Goal: Task Accomplishment & Management: Use online tool/utility

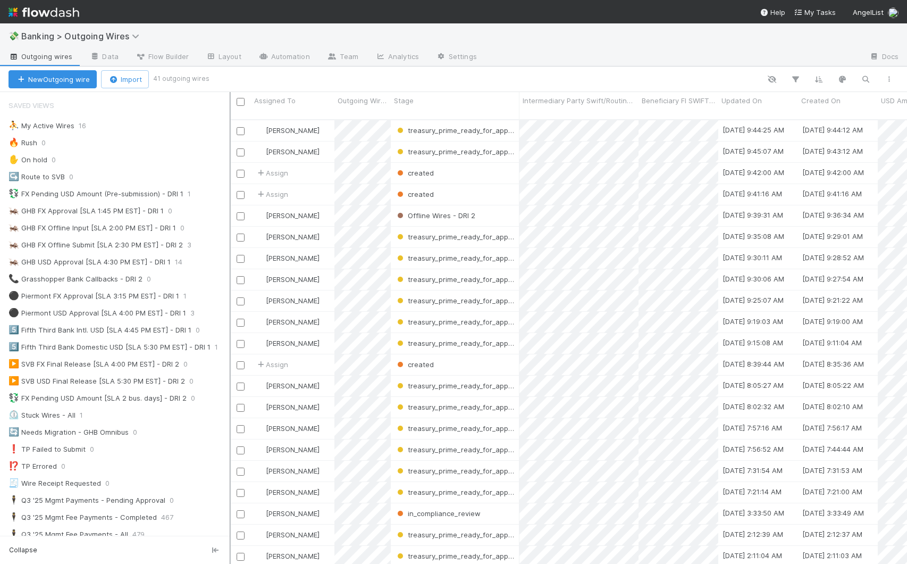
scroll to position [445, 669]
drag, startPoint x: 199, startPoint y: 276, endPoint x: 230, endPoint y: 272, distance: 31.2
click at [230, 272] on div at bounding box center [230, 328] width 1 height 472
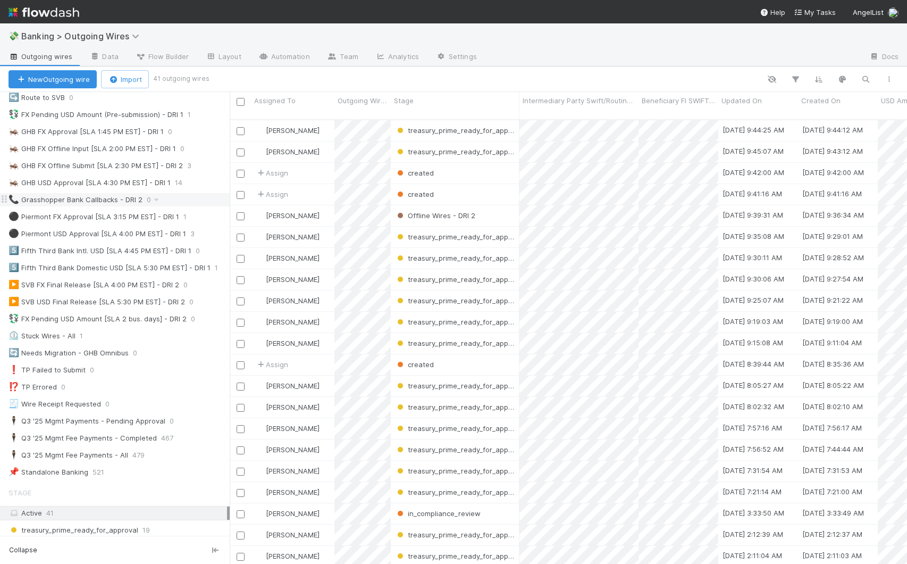
scroll to position [0, 0]
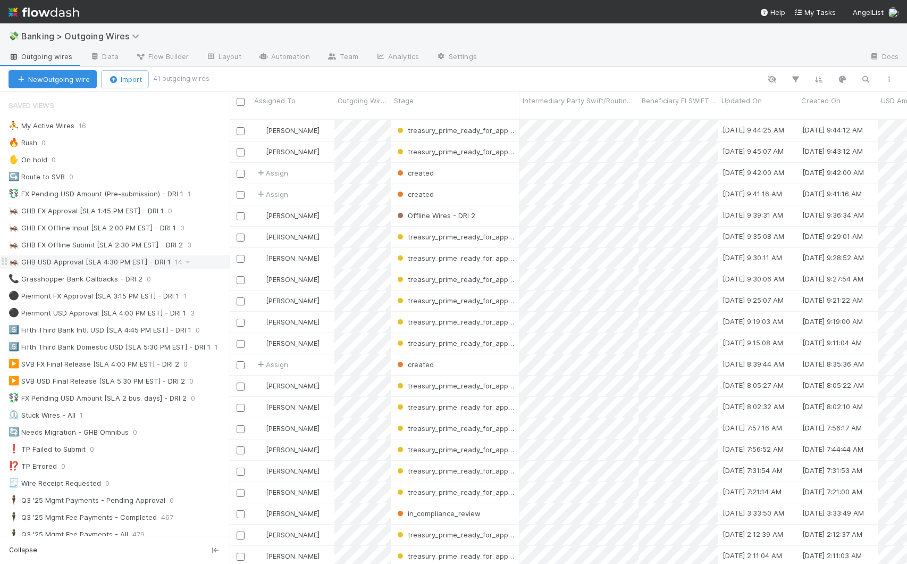
click at [206, 259] on div "🦗 GHB USD Approval [SLA 4:30 PM EST] - DRI 1 14" at bounding box center [119, 261] width 221 height 13
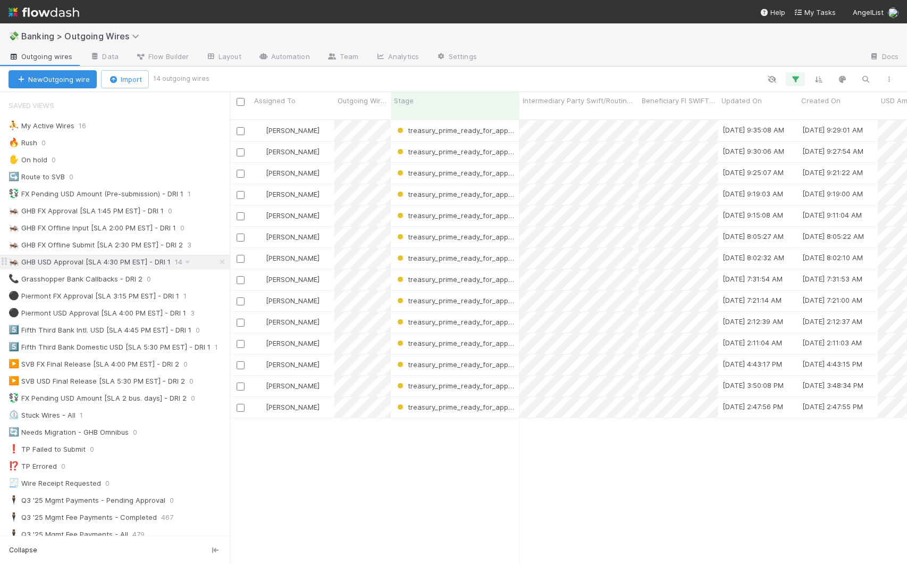
scroll to position [445, 669]
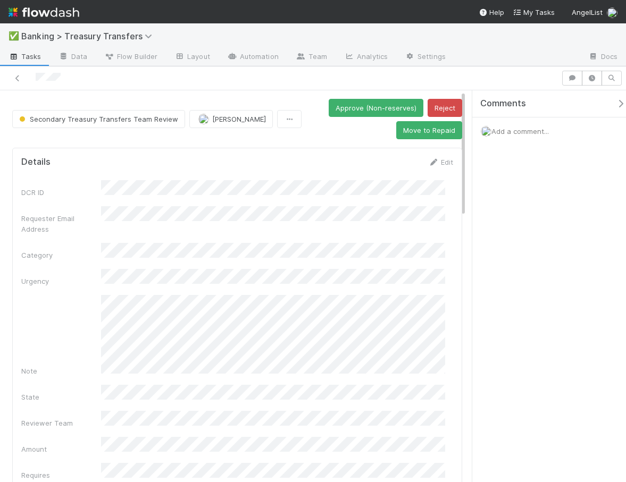
click at [286, 174] on form "Details Edit DCR ID Requester Email Address Category Urgency Note State Reviewe…" at bounding box center [237, 399] width 432 height 484
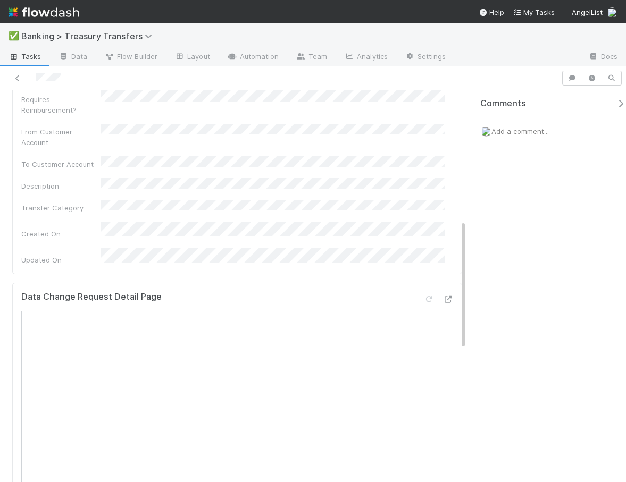
scroll to position [391, 0]
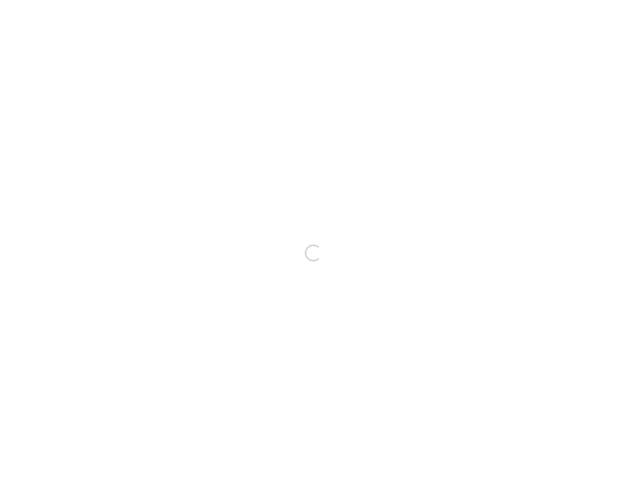
drag, startPoint x: 309, startPoint y: 0, endPoint x: 213, endPoint y: -18, distance: 97.8
click at [213, 0] on html "Loading..." at bounding box center [313, 0] width 626 height 0
